Goal: Communication & Community: Answer question/provide support

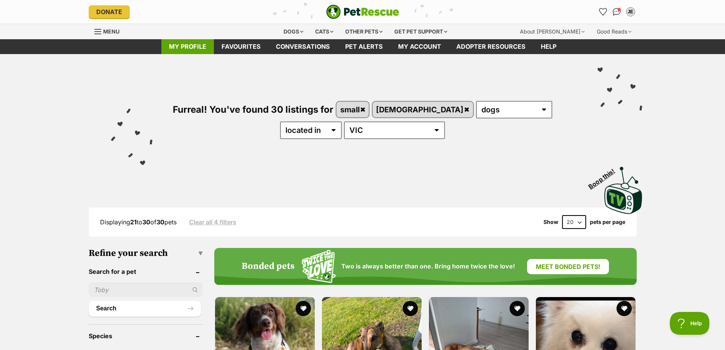
click at [185, 46] on link "My profile" at bounding box center [187, 46] width 53 height 15
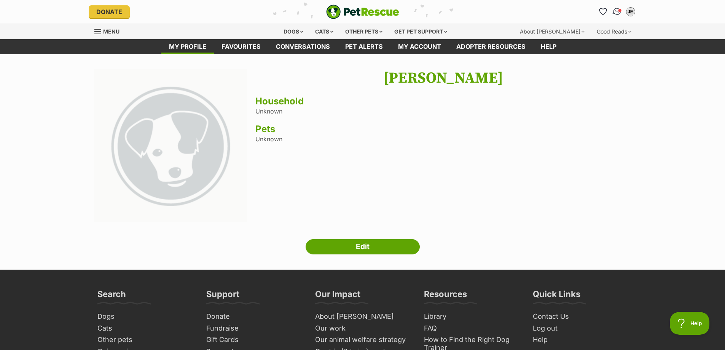
click at [619, 12] on img "Conversations" at bounding box center [617, 12] width 10 height 10
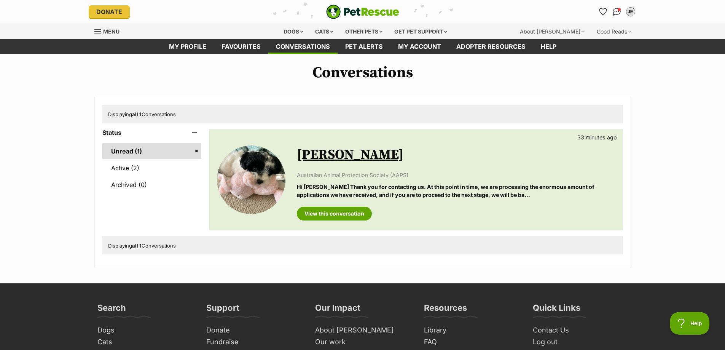
click at [133, 150] on link "Unread (1)" at bounding box center [151, 151] width 99 height 16
click at [333, 213] on link "View this conversation" at bounding box center [334, 214] width 75 height 14
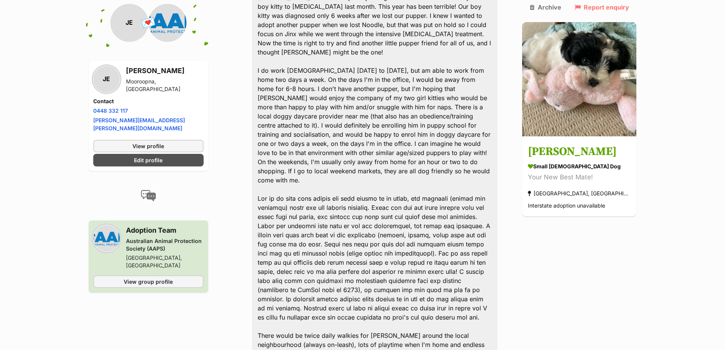
scroll to position [343, 0]
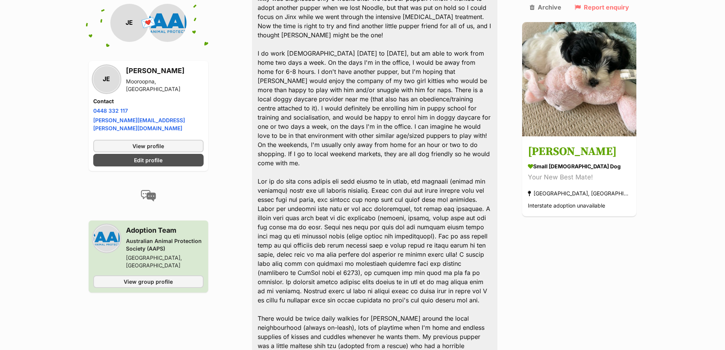
click at [448, 180] on div "Hi there, I am enquiring about whether [PERSON_NAME] might like to join my fami…" at bounding box center [375, 305] width 246 height 834
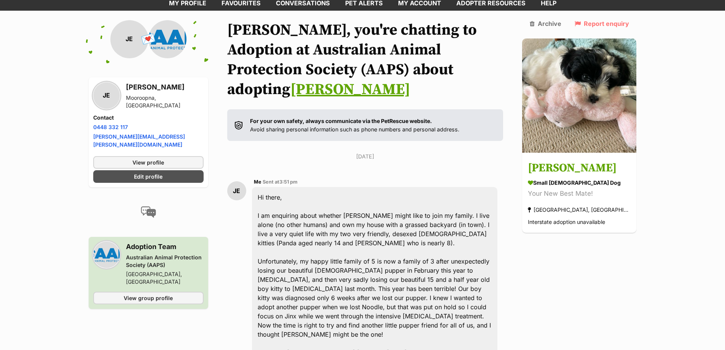
scroll to position [0, 0]
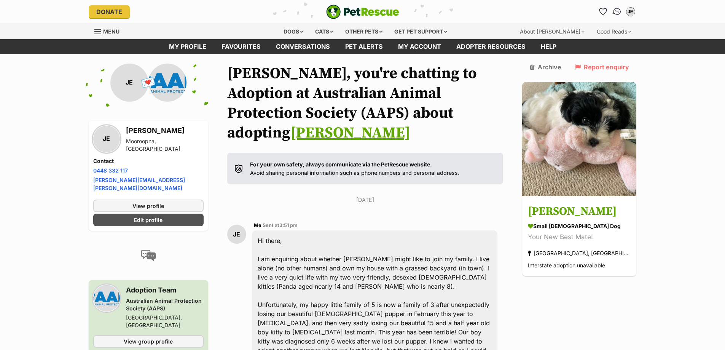
click at [619, 13] on img "Conversations" at bounding box center [617, 12] width 10 height 10
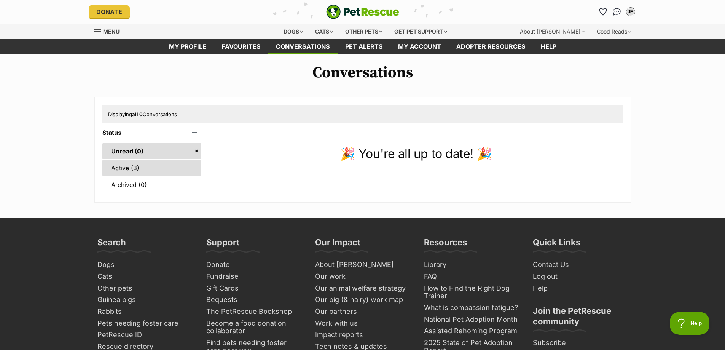
click at [129, 172] on link "Active (3)" at bounding box center [151, 168] width 99 height 16
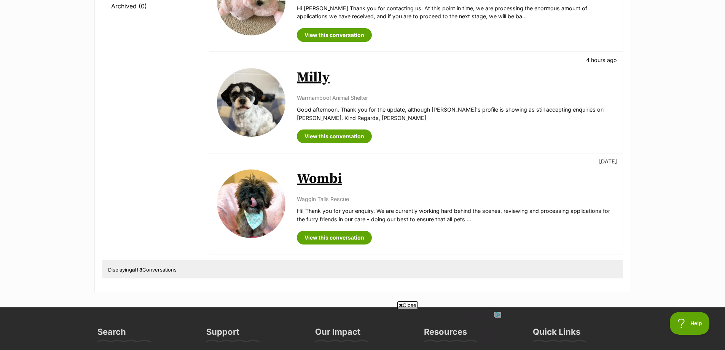
scroll to position [190, 0]
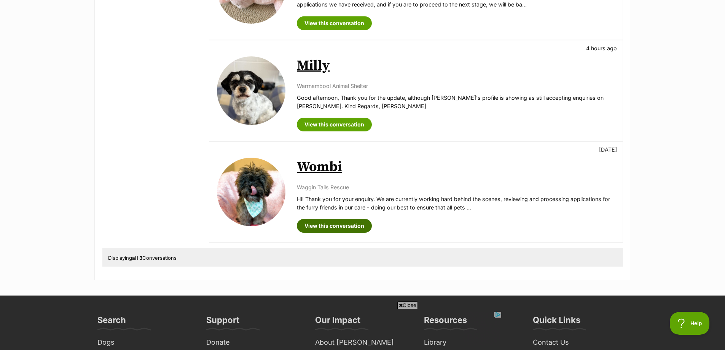
click at [342, 225] on link "View this conversation" at bounding box center [334, 226] width 75 height 14
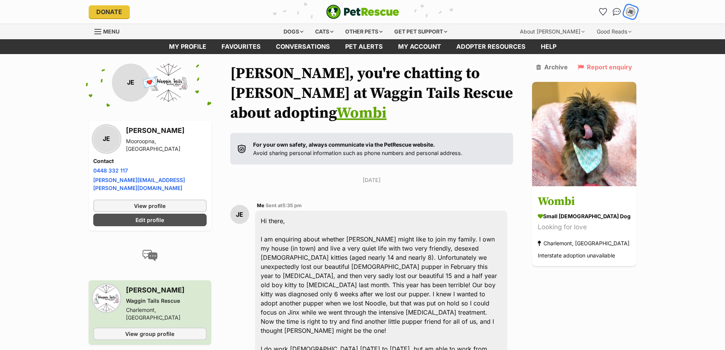
click at [634, 13] on div "JE" at bounding box center [631, 12] width 10 height 10
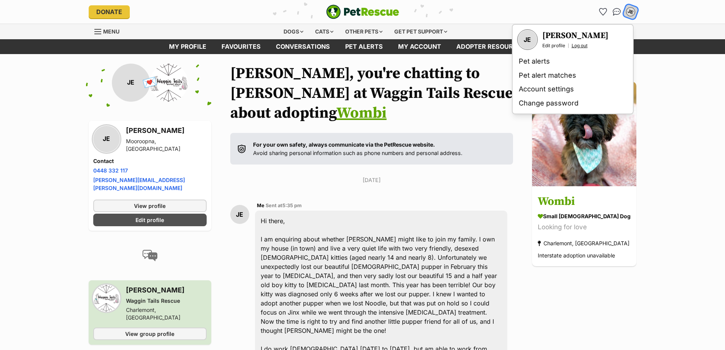
click at [581, 44] on link "Log out" at bounding box center [580, 46] width 16 height 6
